Goal: Information Seeking & Learning: Learn about a topic

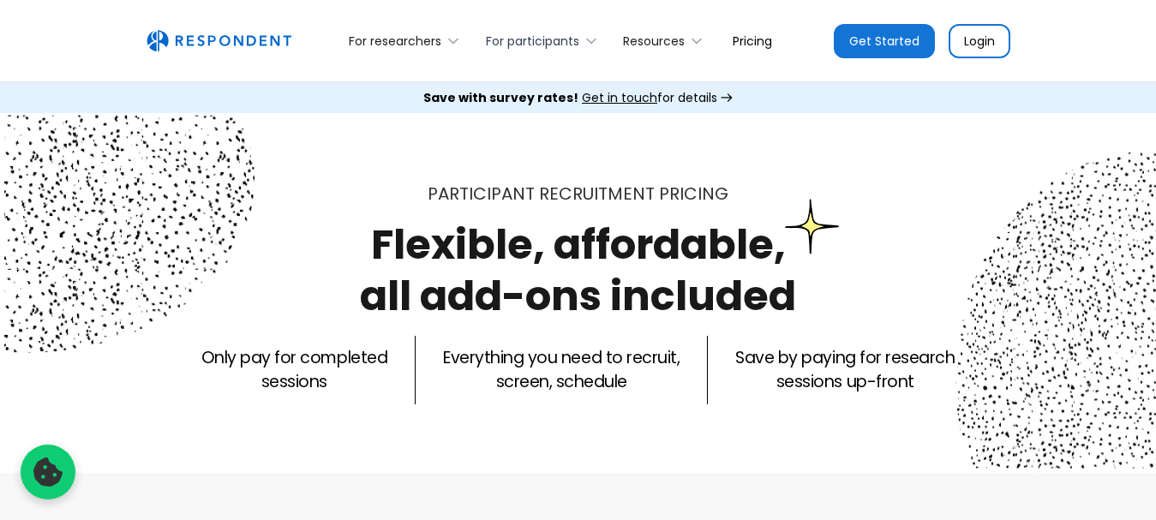
click at [567, 41] on div "For participants" at bounding box center [532, 41] width 93 height 17
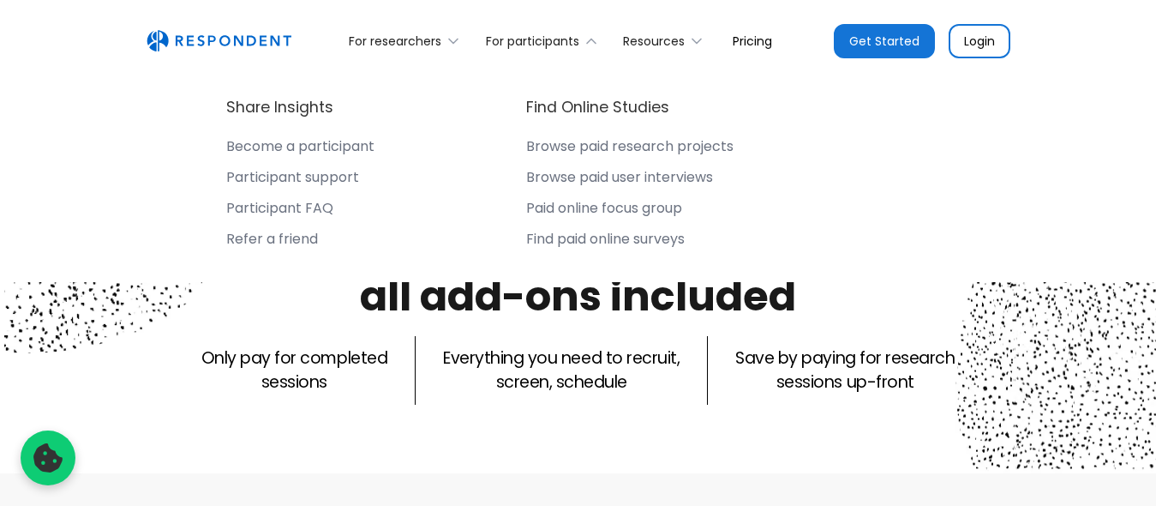
click at [927, 190] on div "Share Insights Become a participant Participant support Participant FAQ Refer a…" at bounding box center [579, 175] width 864 height 212
click at [559, 38] on div "For participants" at bounding box center [532, 41] width 93 height 17
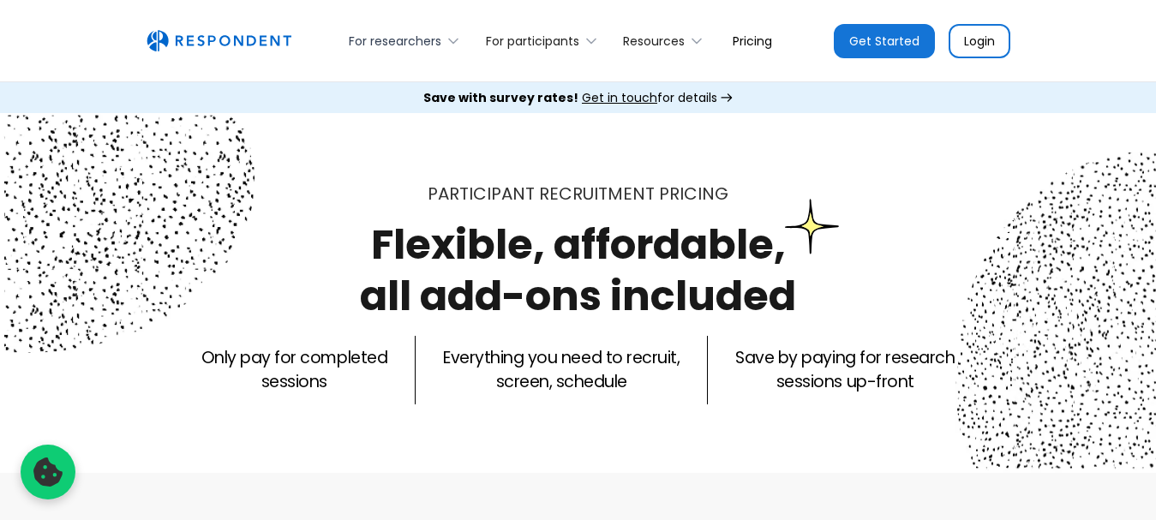
click at [432, 45] on div "For researchers" at bounding box center [395, 41] width 93 height 17
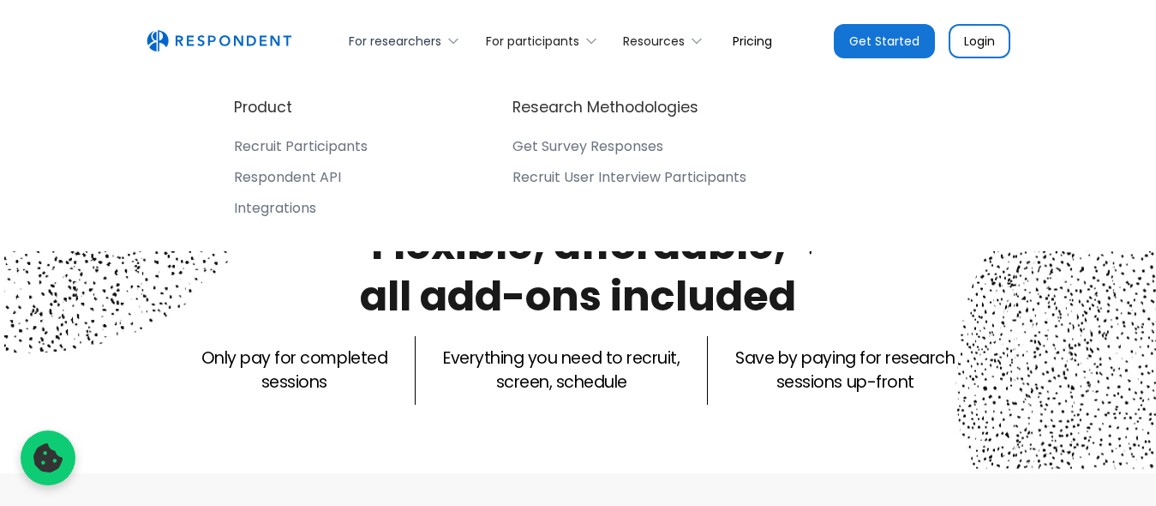
click at [432, 45] on div "For researchers" at bounding box center [395, 41] width 93 height 17
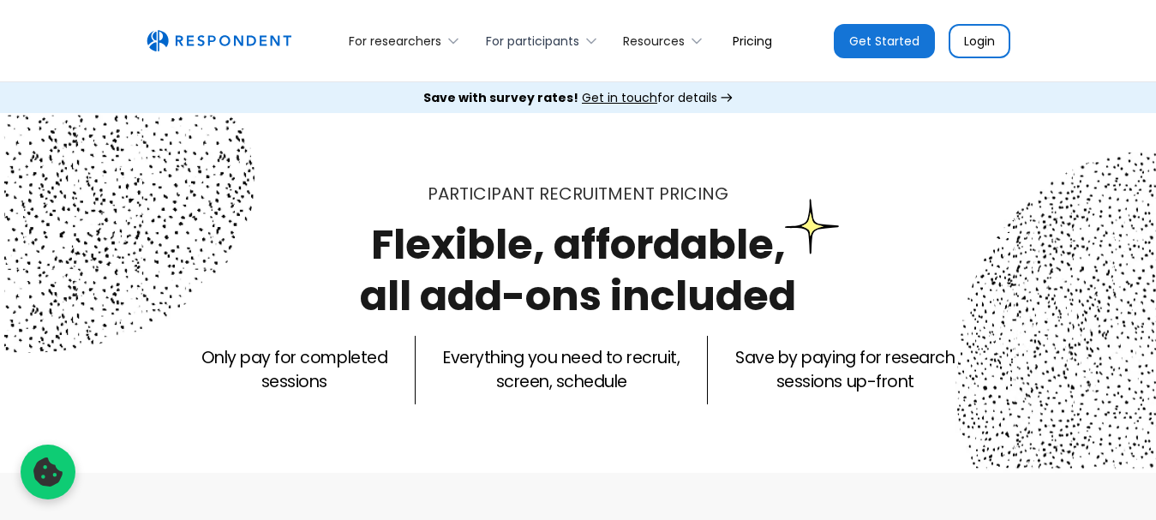
click at [563, 41] on div "For participants" at bounding box center [532, 41] width 93 height 17
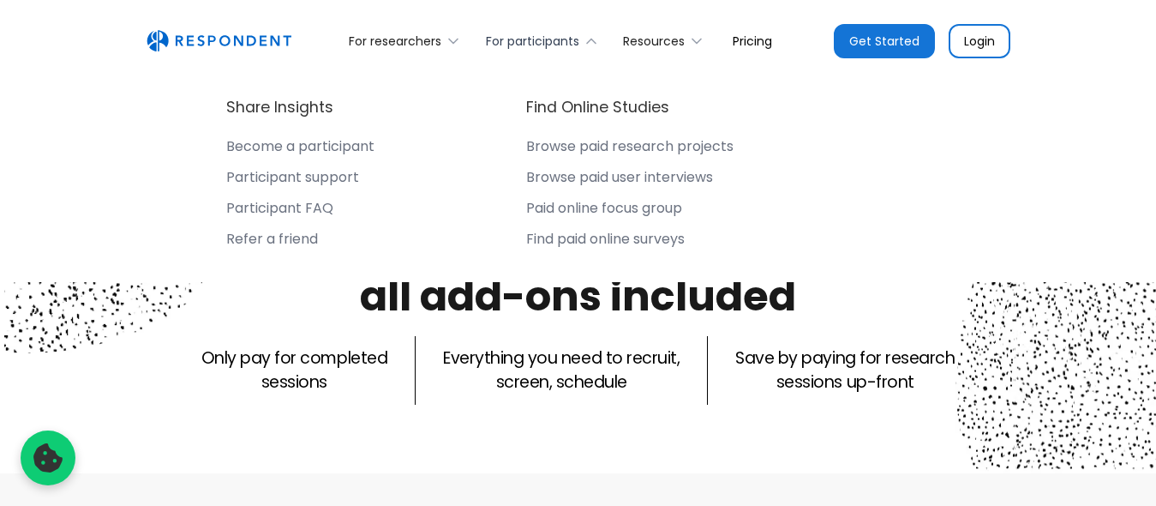
click at [563, 41] on div "For participants" at bounding box center [532, 41] width 93 height 17
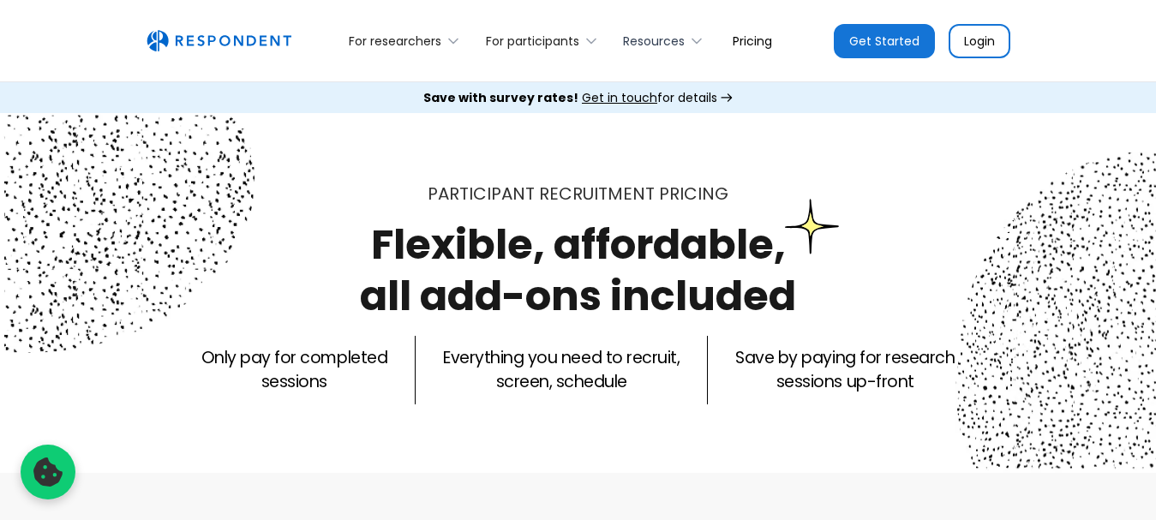
click at [691, 28] on div "Resources" at bounding box center [665, 41] width 105 height 40
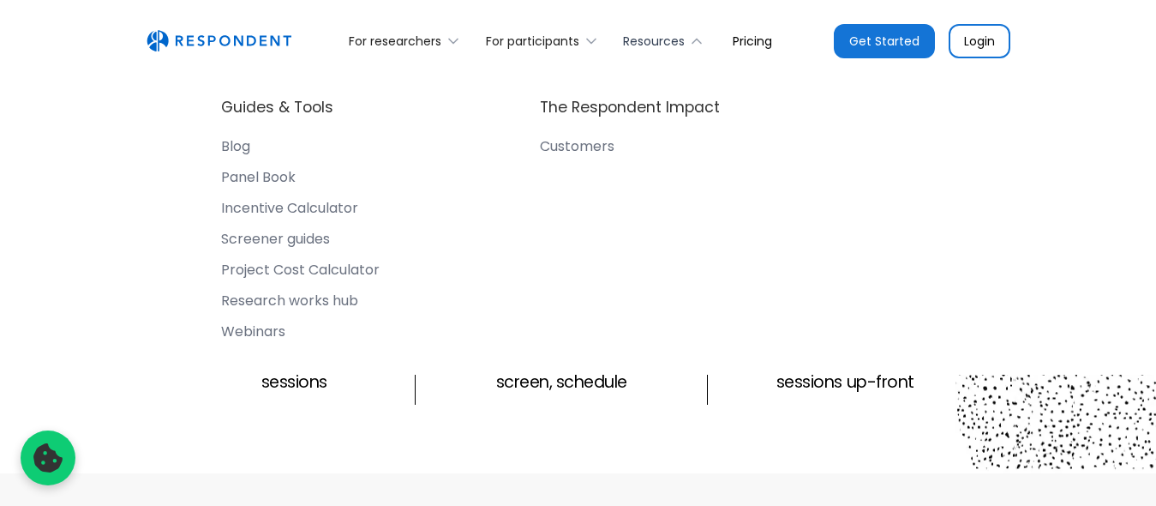
click at [691, 28] on div "Resources" at bounding box center [665, 41] width 105 height 40
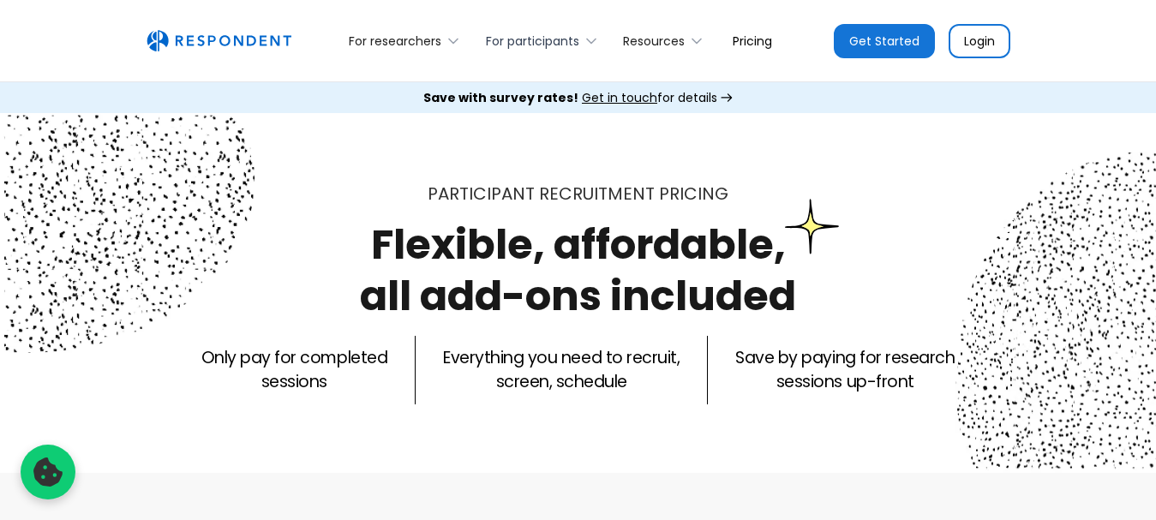
click at [561, 39] on div "For participants" at bounding box center [532, 41] width 93 height 17
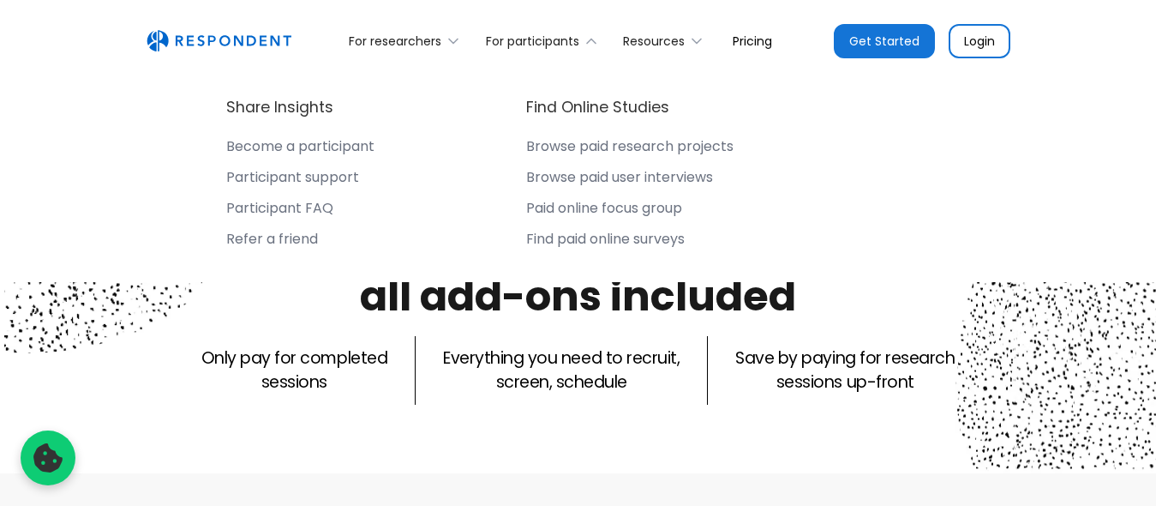
click at [904, 47] on link "Get Started" at bounding box center [884, 41] width 101 height 34
